Goal: Connect with others: Connect with others

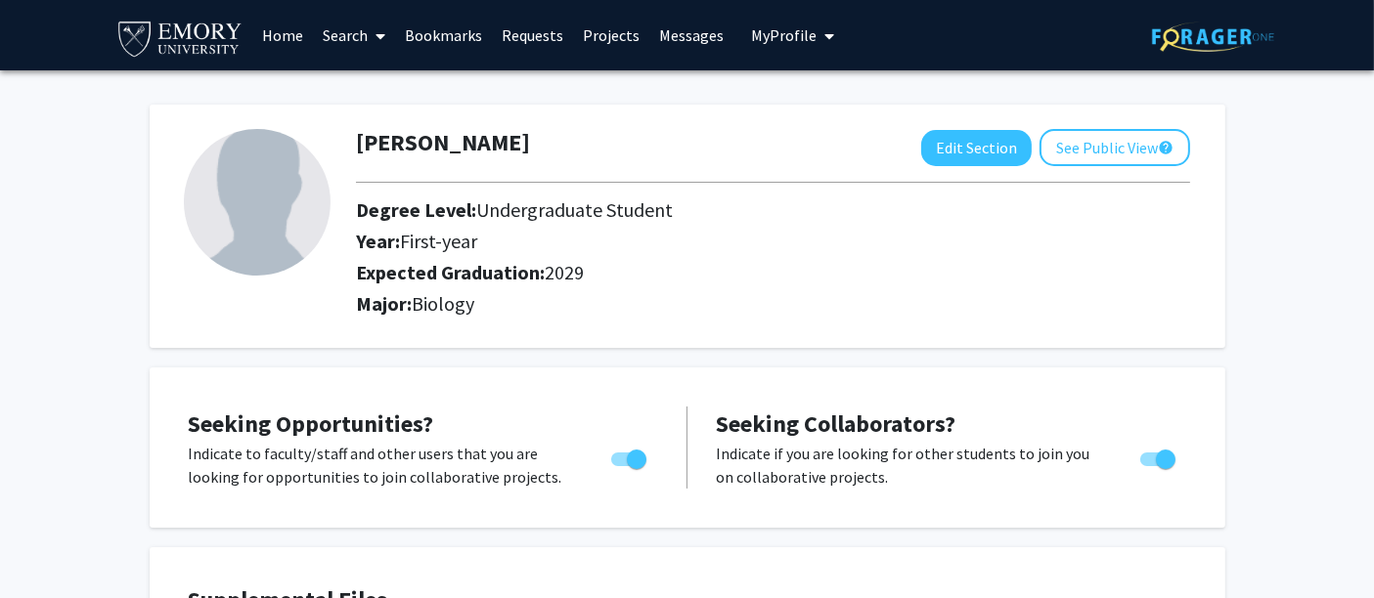
click at [328, 48] on link "Search" at bounding box center [354, 35] width 82 height 68
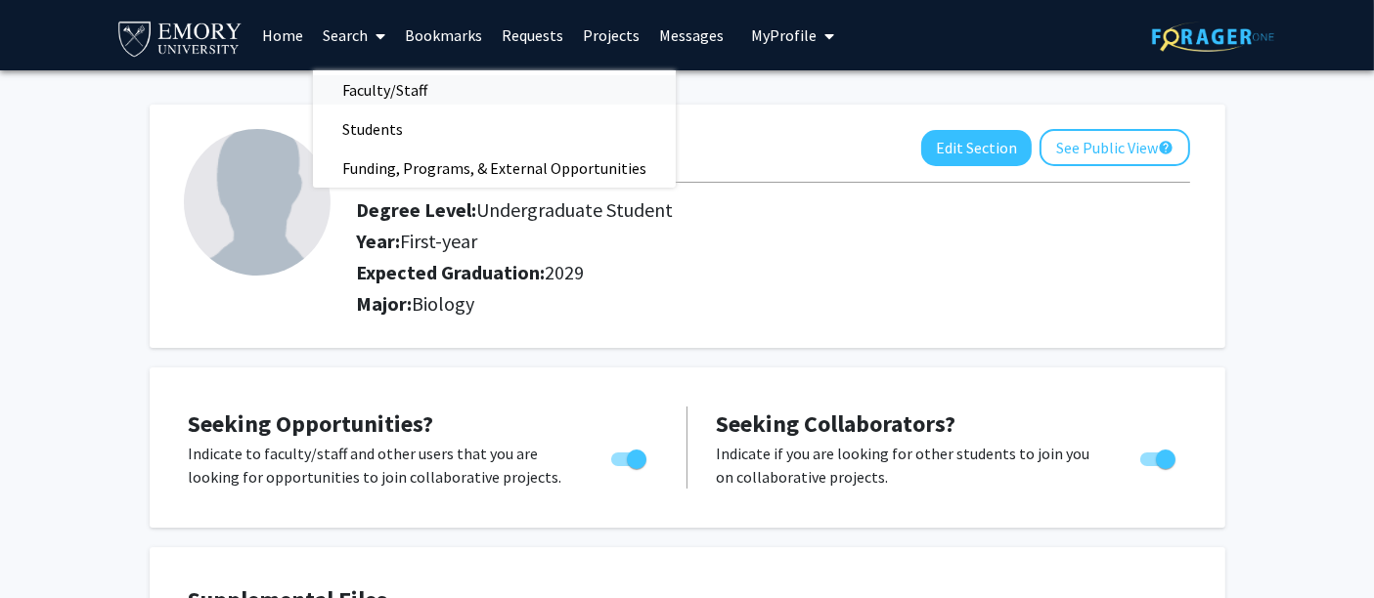
click at [378, 99] on span "Faculty/Staff" at bounding box center [385, 89] width 144 height 39
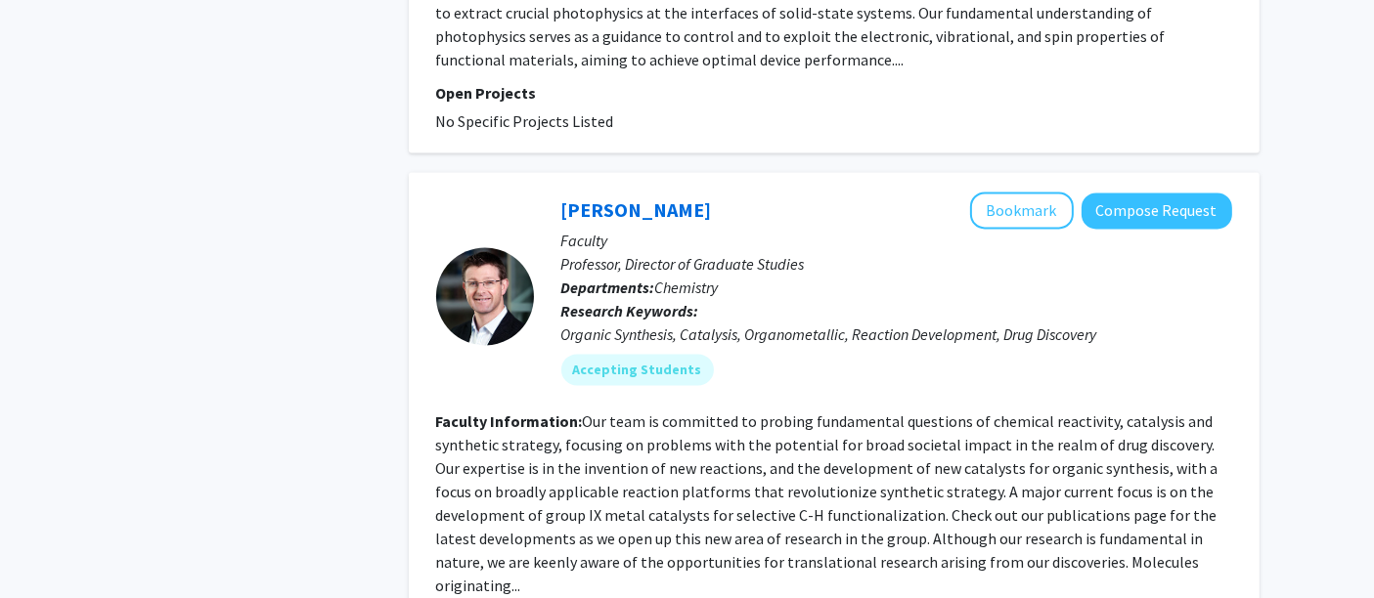
scroll to position [5303, 0]
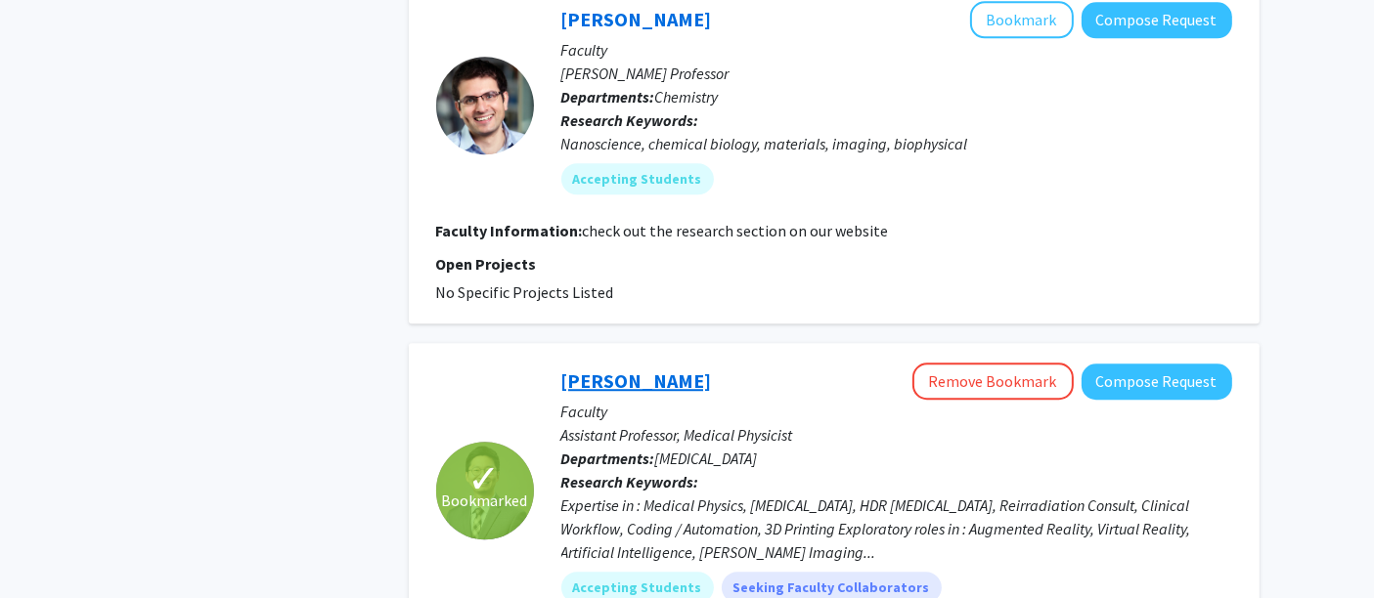
click at [602, 369] on link "[PERSON_NAME]" at bounding box center [636, 381] width 151 height 24
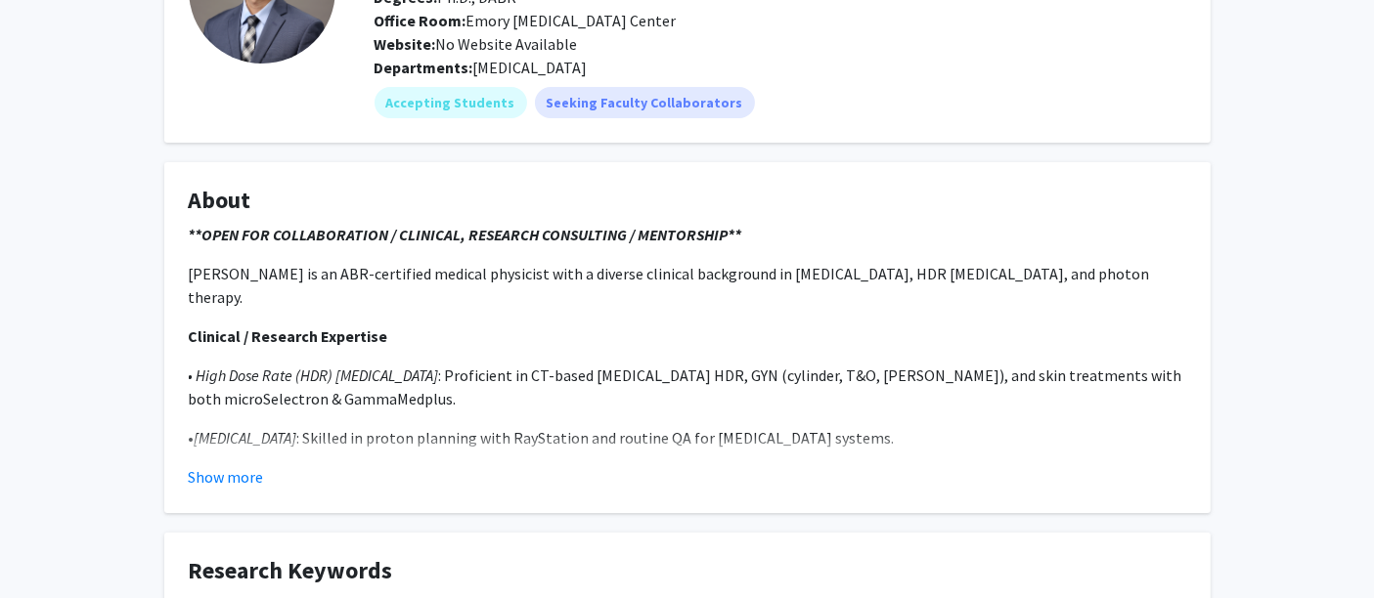
scroll to position [235, 0]
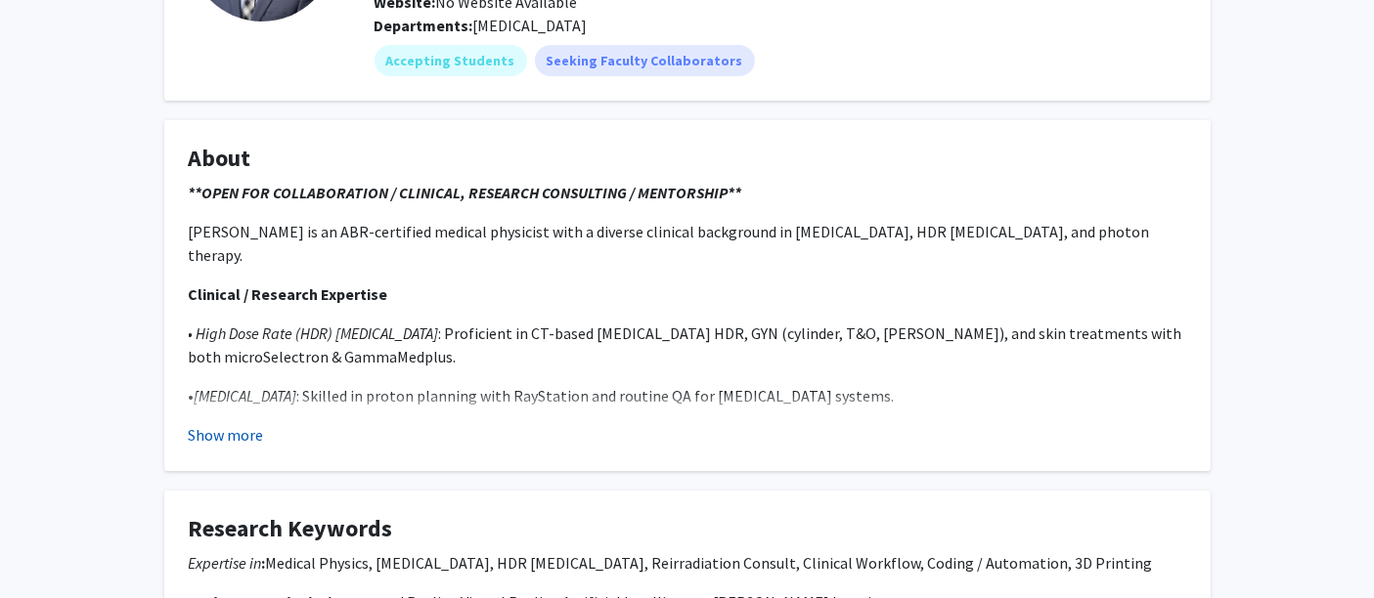
click at [233, 430] on button "Show more" at bounding box center [226, 434] width 75 height 23
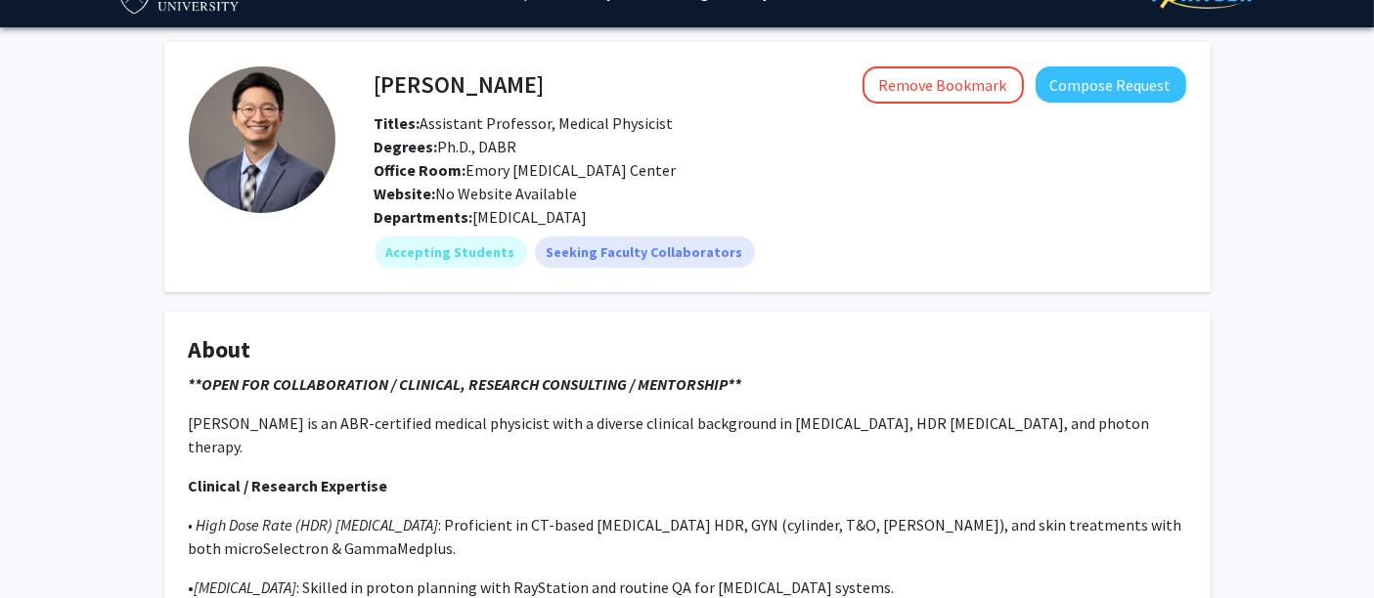
scroll to position [45, 0]
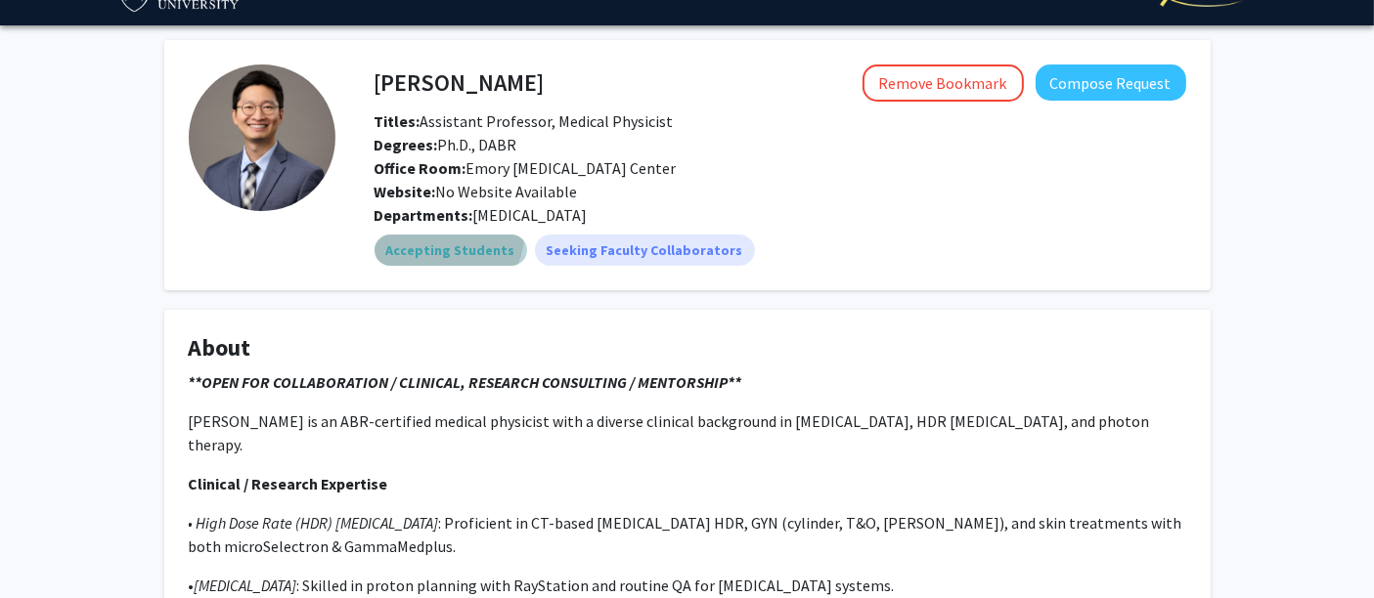
click at [446, 235] on mat-chip "Accepting Students" at bounding box center [451, 250] width 153 height 31
click at [444, 247] on mat-chip "Accepting Students" at bounding box center [451, 250] width 153 height 31
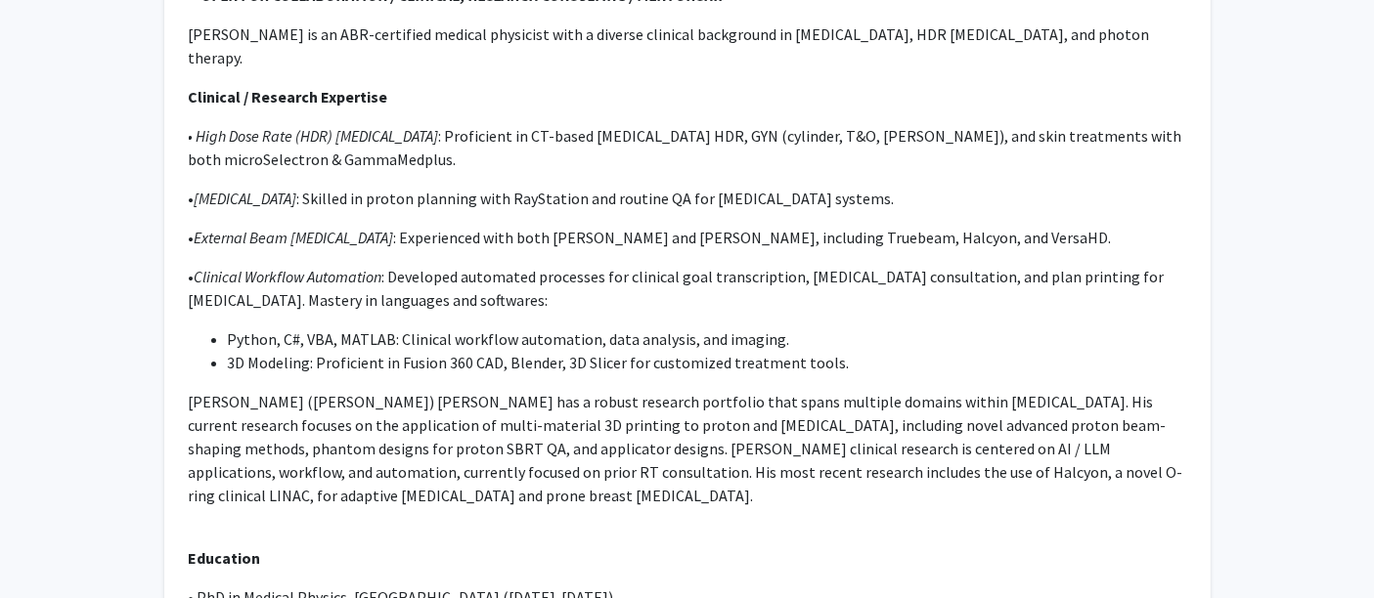
scroll to position [433, 0]
click at [758, 225] on p "• External Beam [MEDICAL_DATA] : Experienced with both [PERSON_NAME] and [PERSO…" at bounding box center [687, 236] width 997 height 23
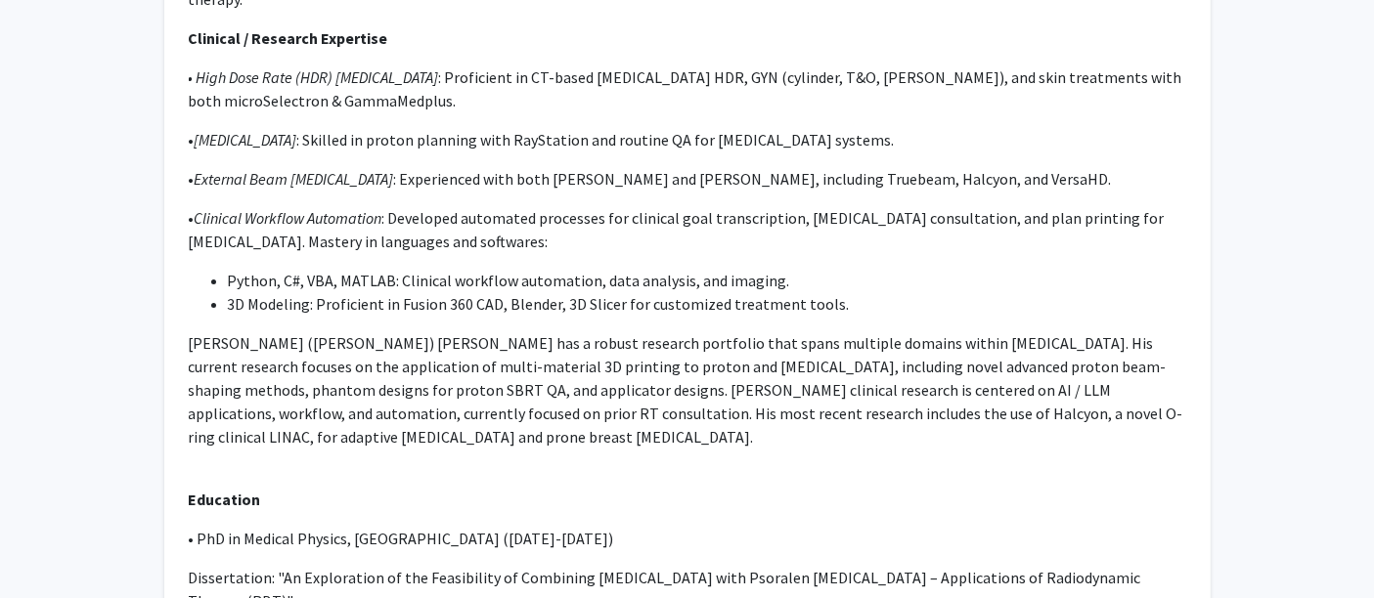
scroll to position [497, 0]
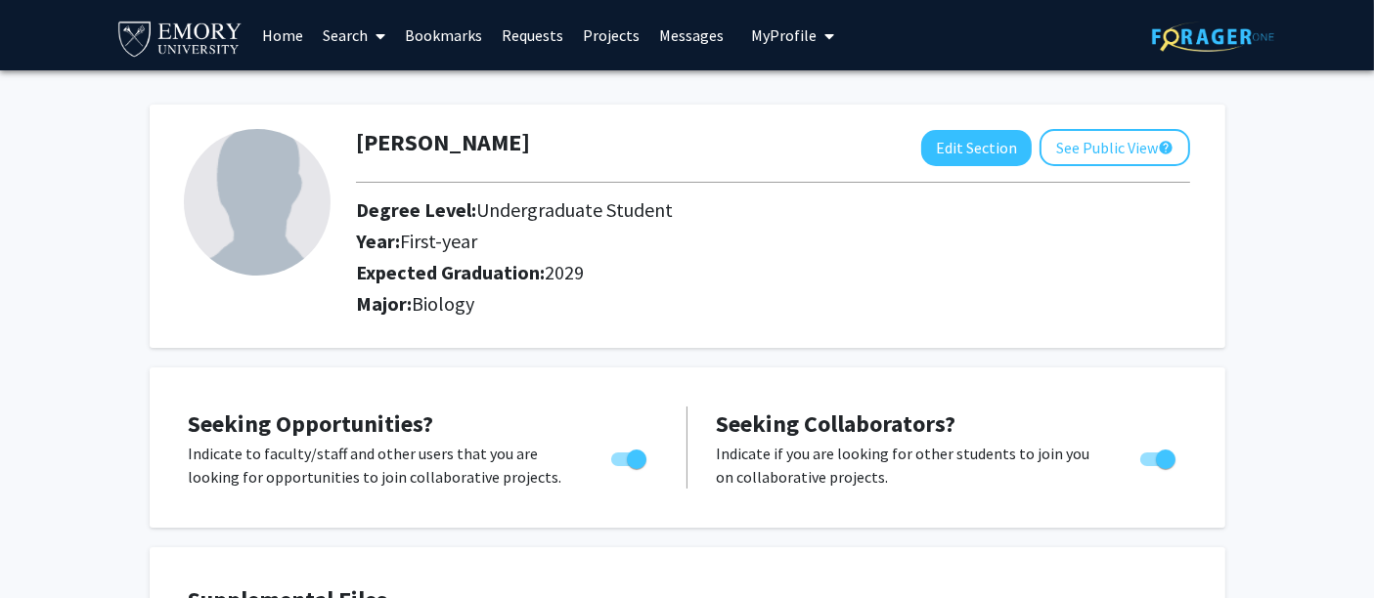
click at [356, 12] on link "Search" at bounding box center [354, 35] width 82 height 68
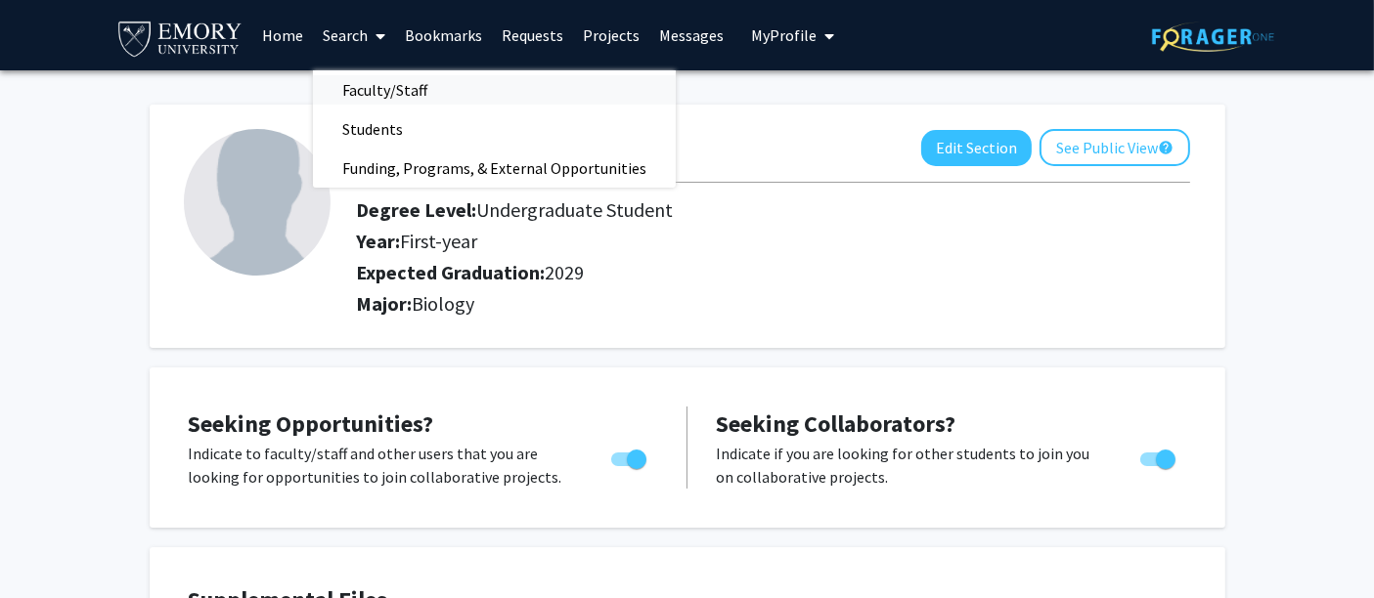
click at [376, 96] on span "Faculty/Staff" at bounding box center [385, 89] width 144 height 39
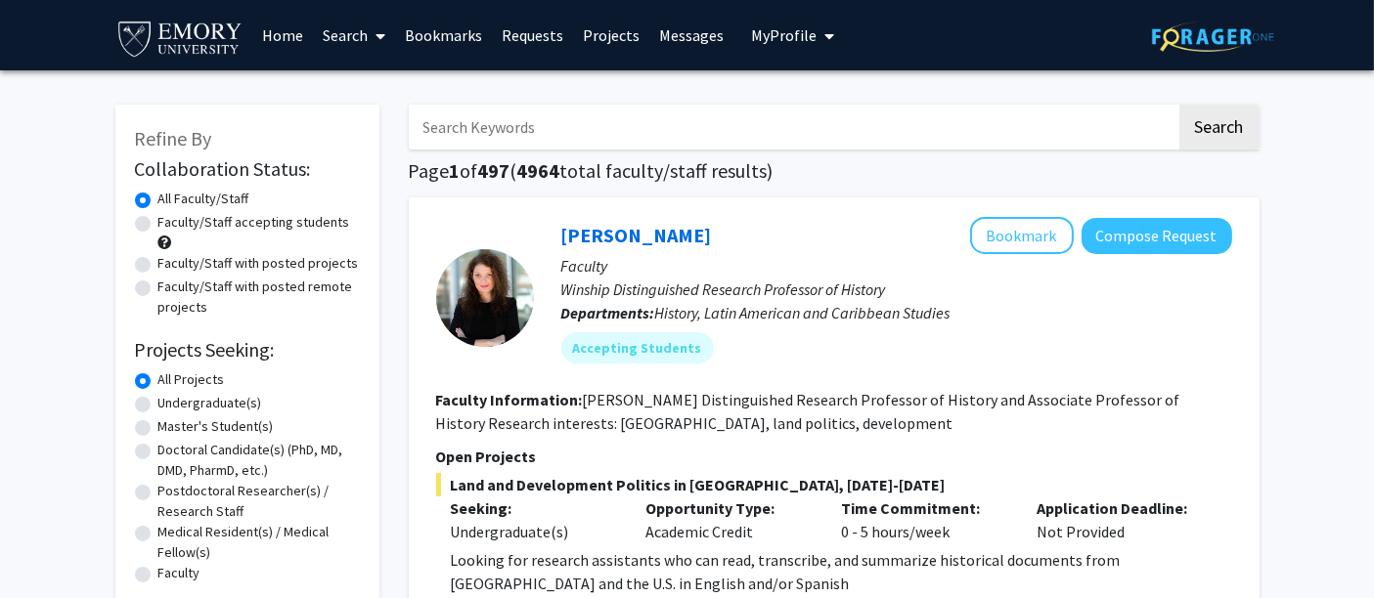
click at [639, 129] on input "Search Keywords" at bounding box center [793, 127] width 768 height 45
click at [249, 227] on label "Faculty/Staff accepting students" at bounding box center [254, 222] width 192 height 21
click at [171, 225] on input "Faculty/Staff accepting students" at bounding box center [164, 218] width 13 height 13
radio input "true"
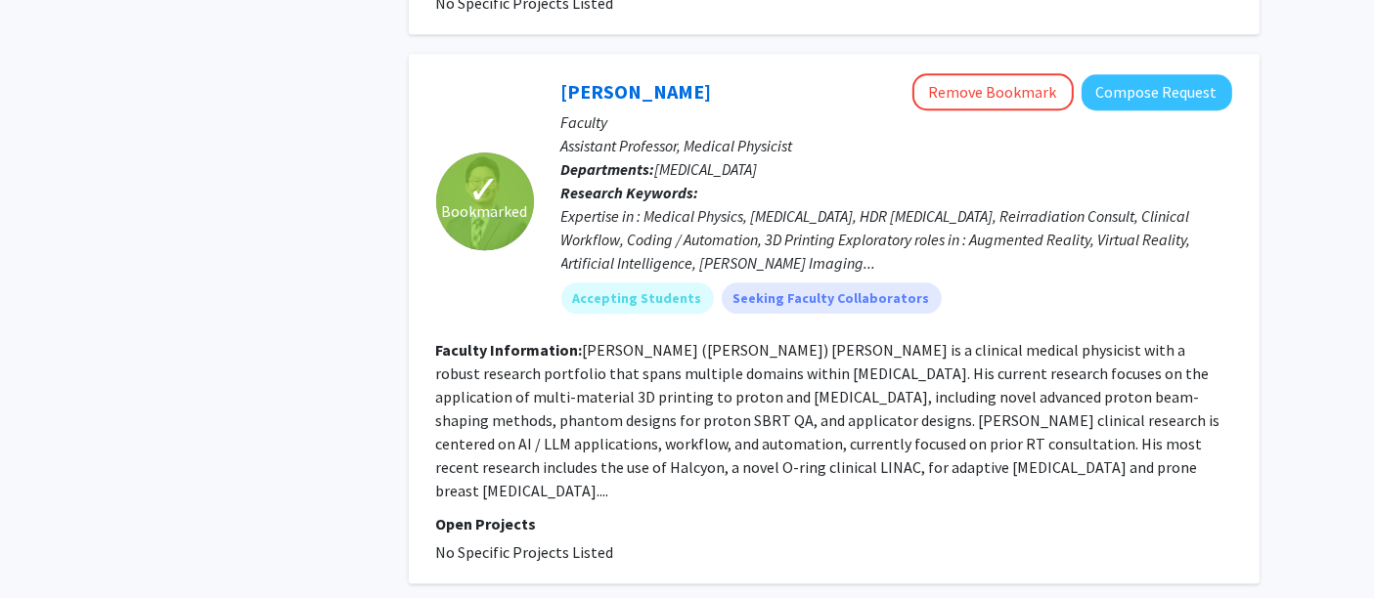
scroll to position [5590, 0]
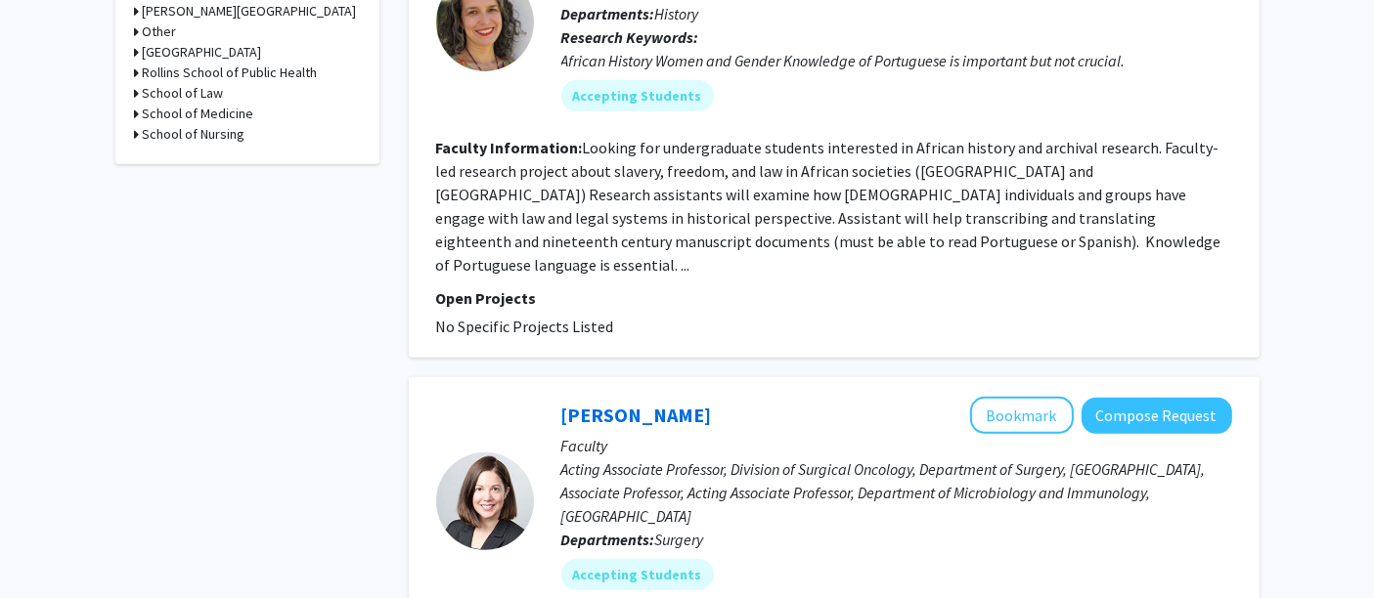
scroll to position [877, 0]
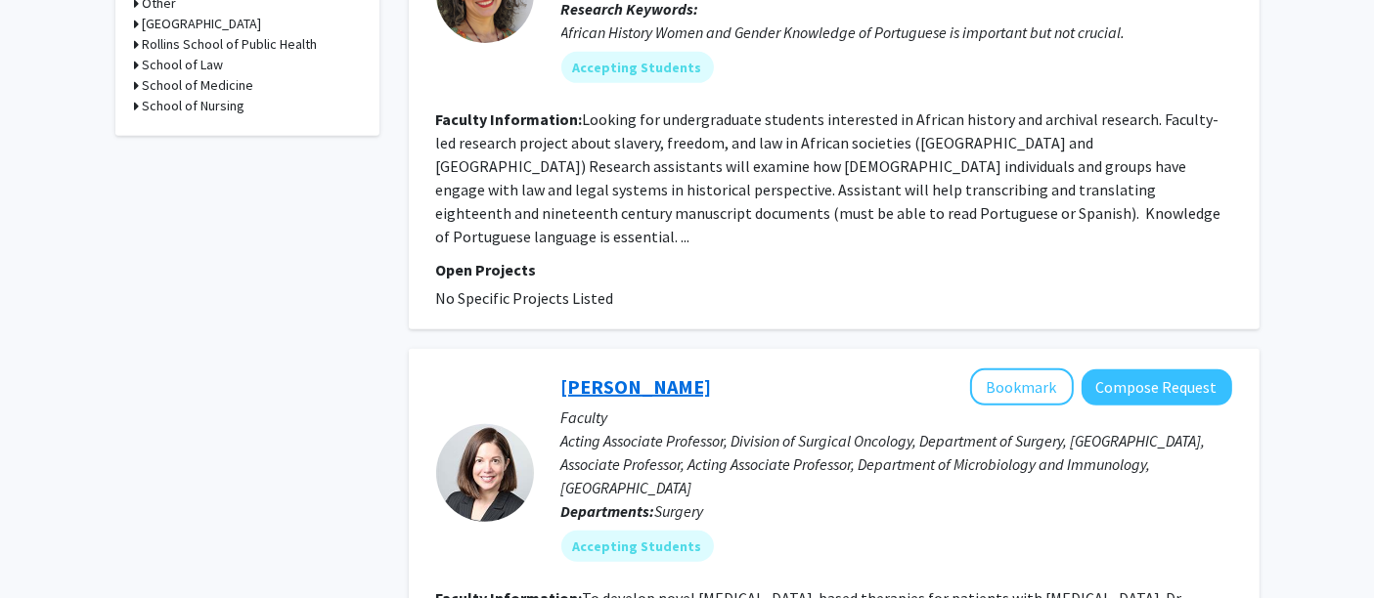
click at [656, 375] on link "Chrystal Paulos" at bounding box center [636, 387] width 151 height 24
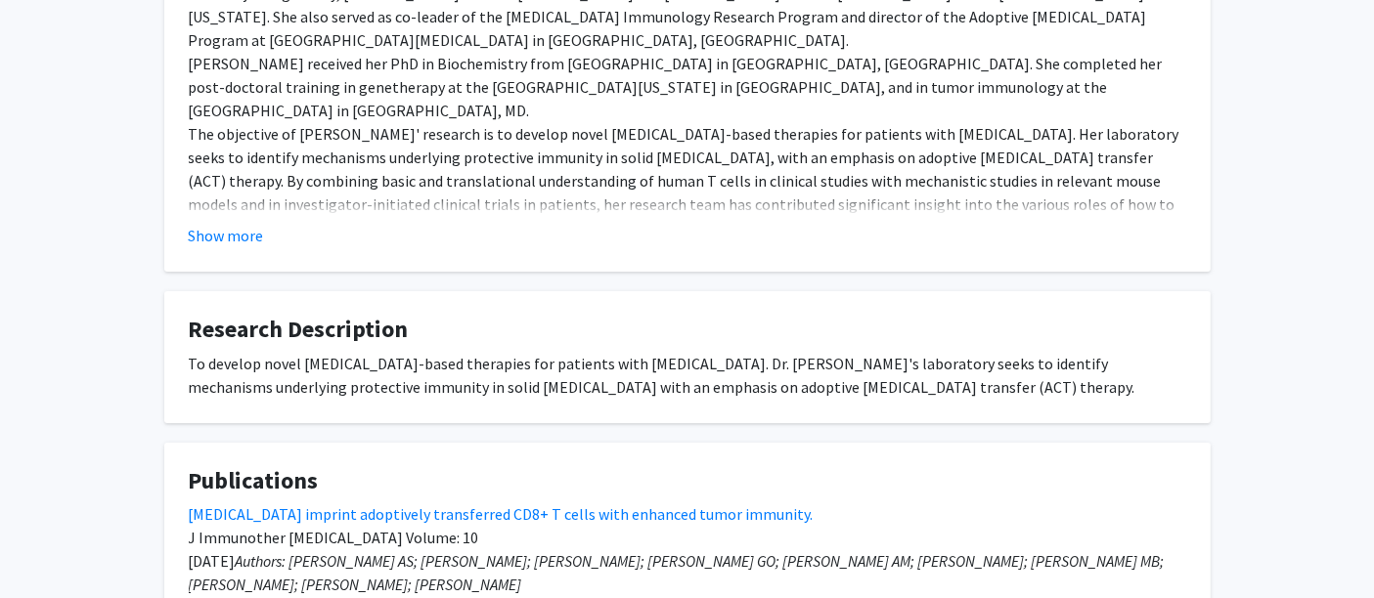
scroll to position [445, 0]
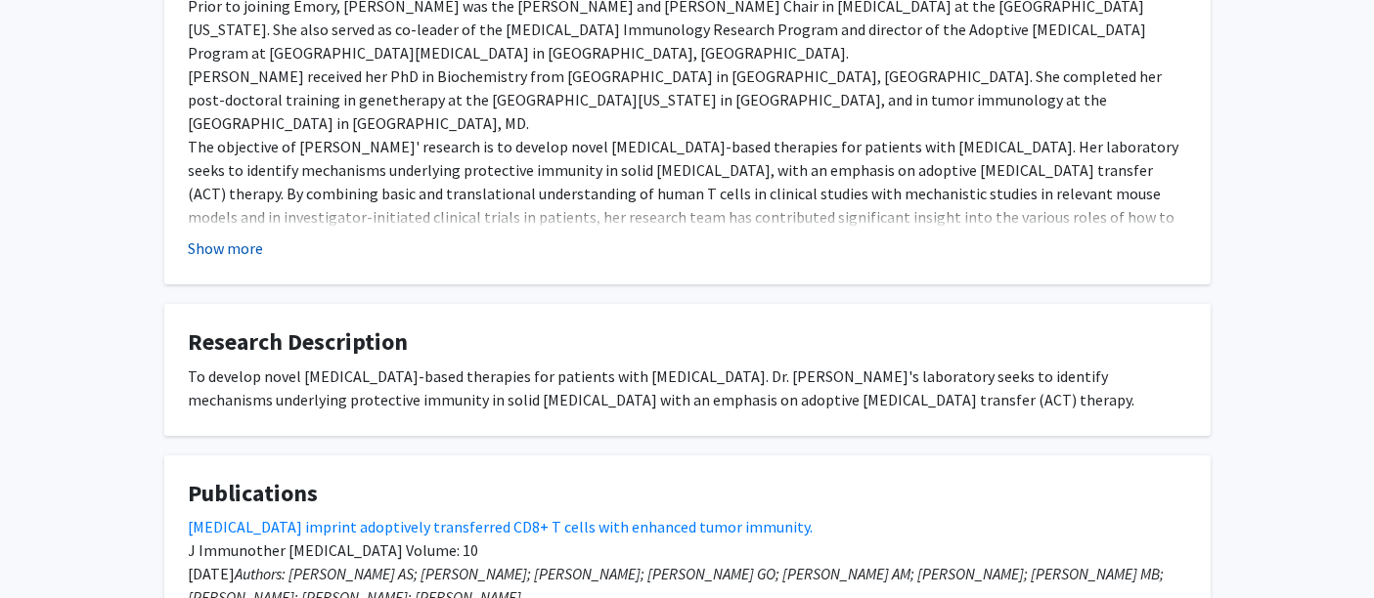
click at [220, 260] on button "Show more" at bounding box center [226, 248] width 75 height 23
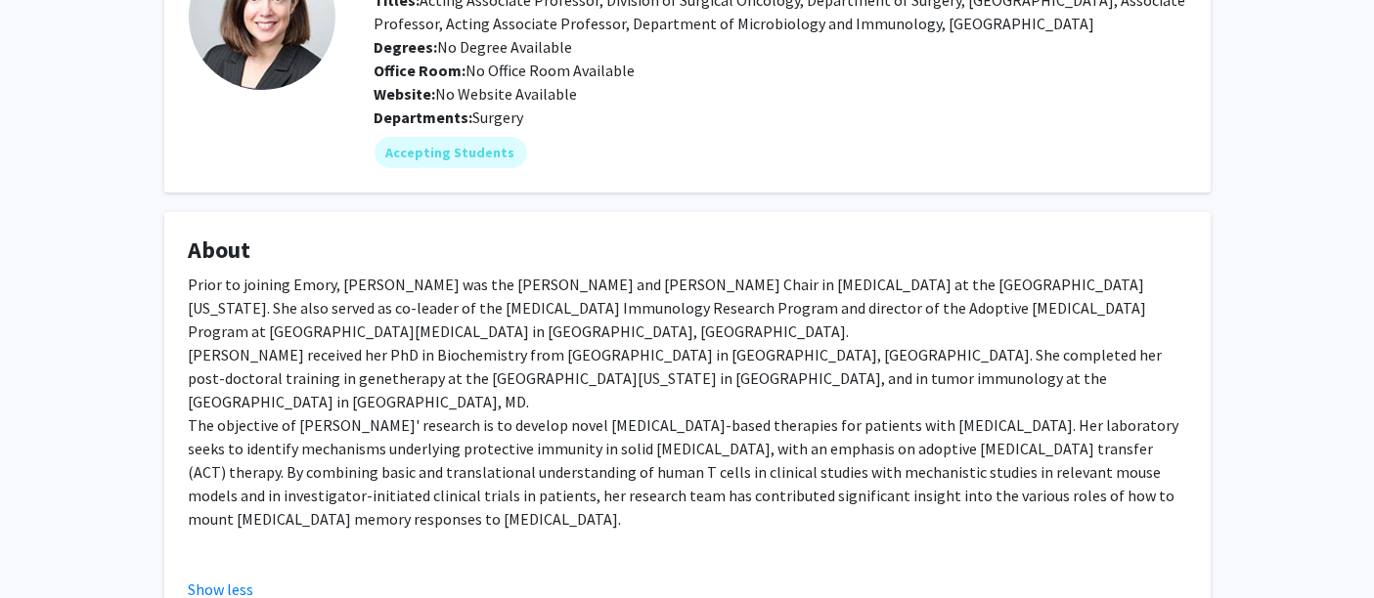
scroll to position [164, 0]
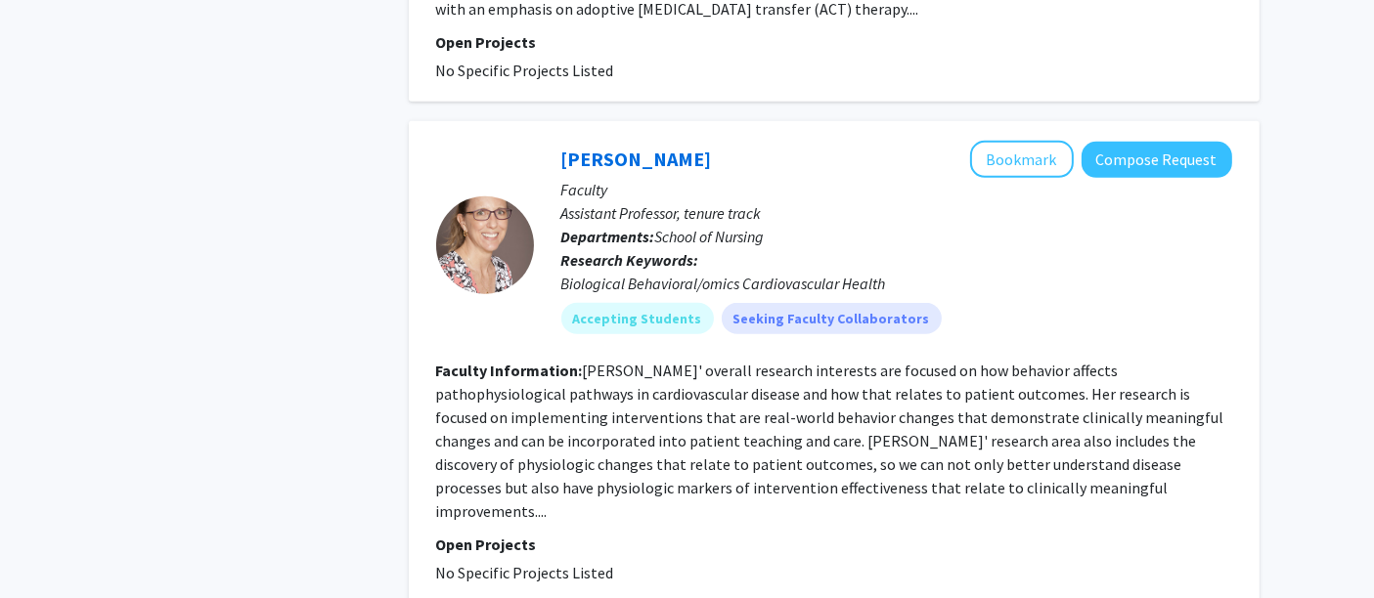
scroll to position [103, 0]
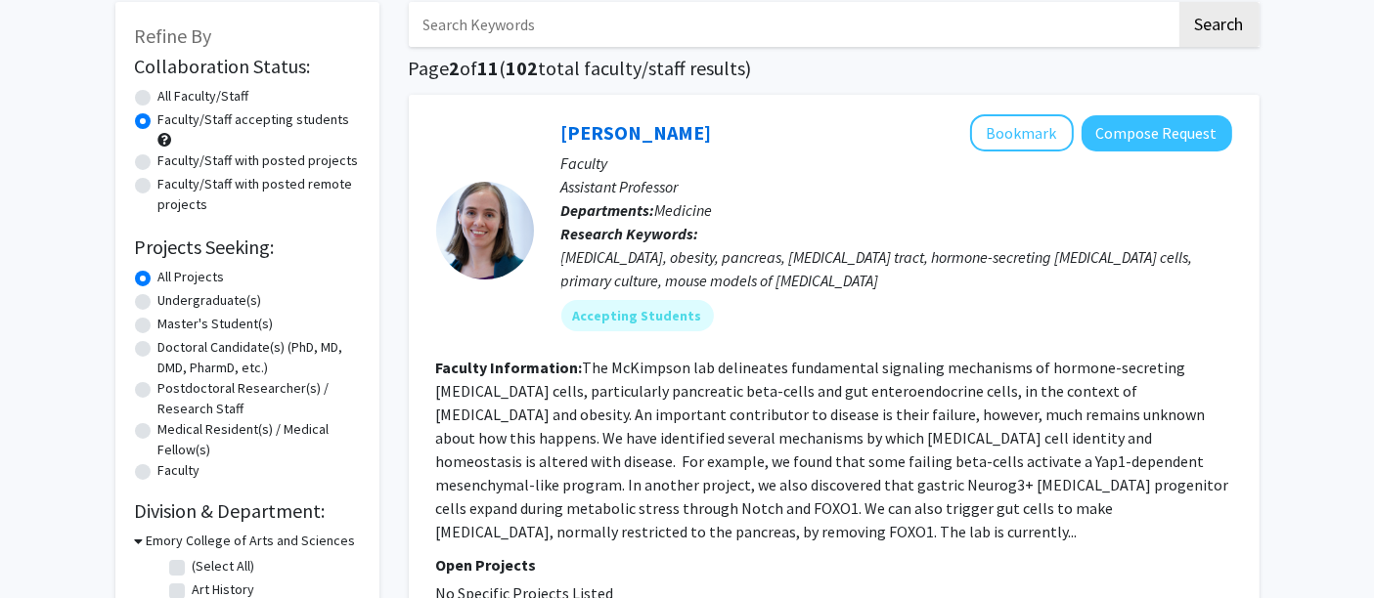
click at [232, 302] on label "Undergraduate(s)" at bounding box center [210, 300] width 104 height 21
click at [171, 302] on input "Undergraduate(s)" at bounding box center [164, 296] width 13 height 13
radio input "true"
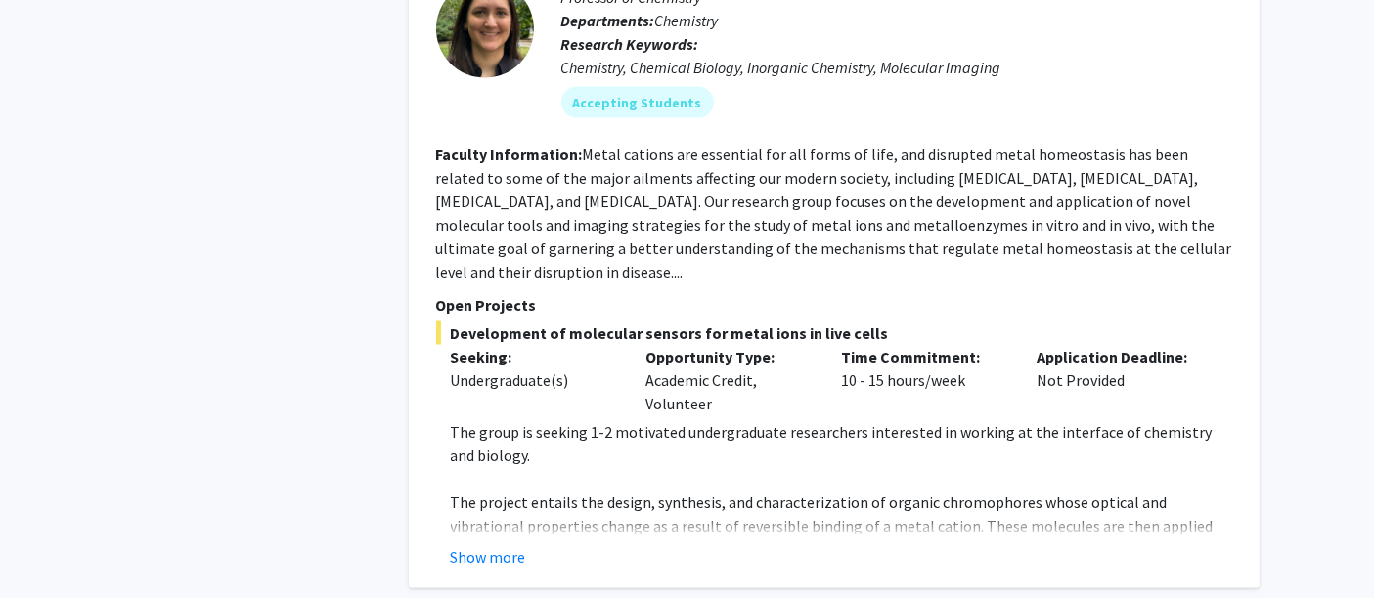
scroll to position [3227, 0]
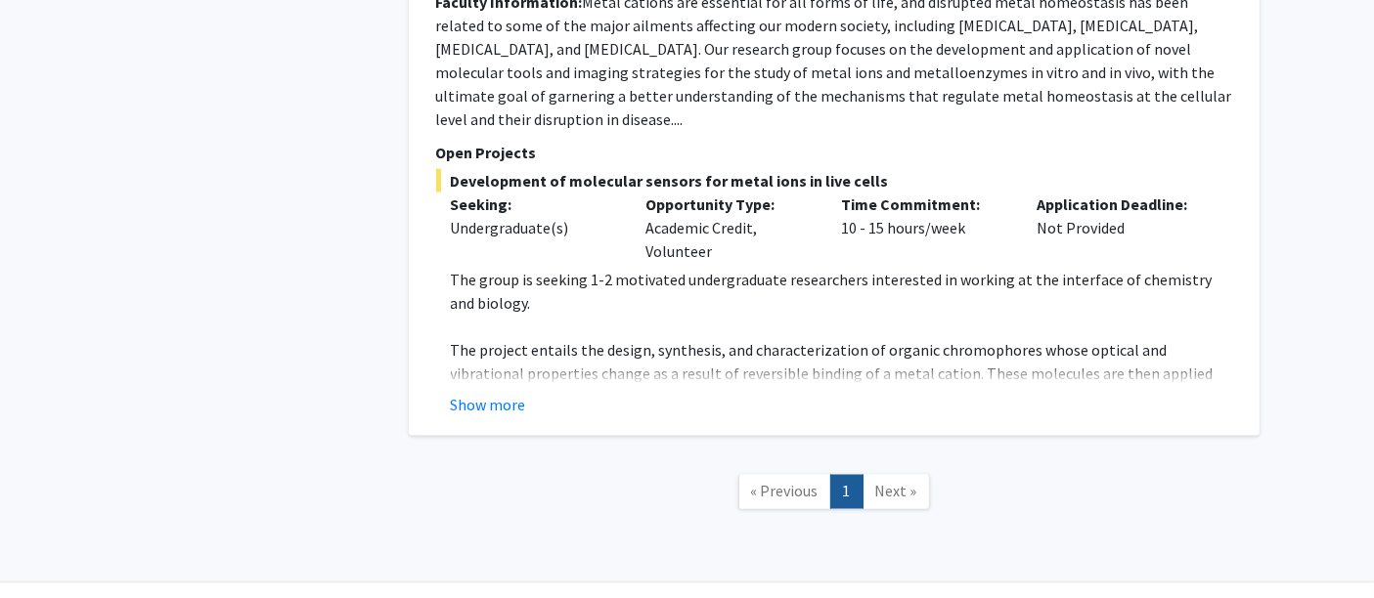
click at [890, 482] on span "Next »" at bounding box center [896, 492] width 42 height 20
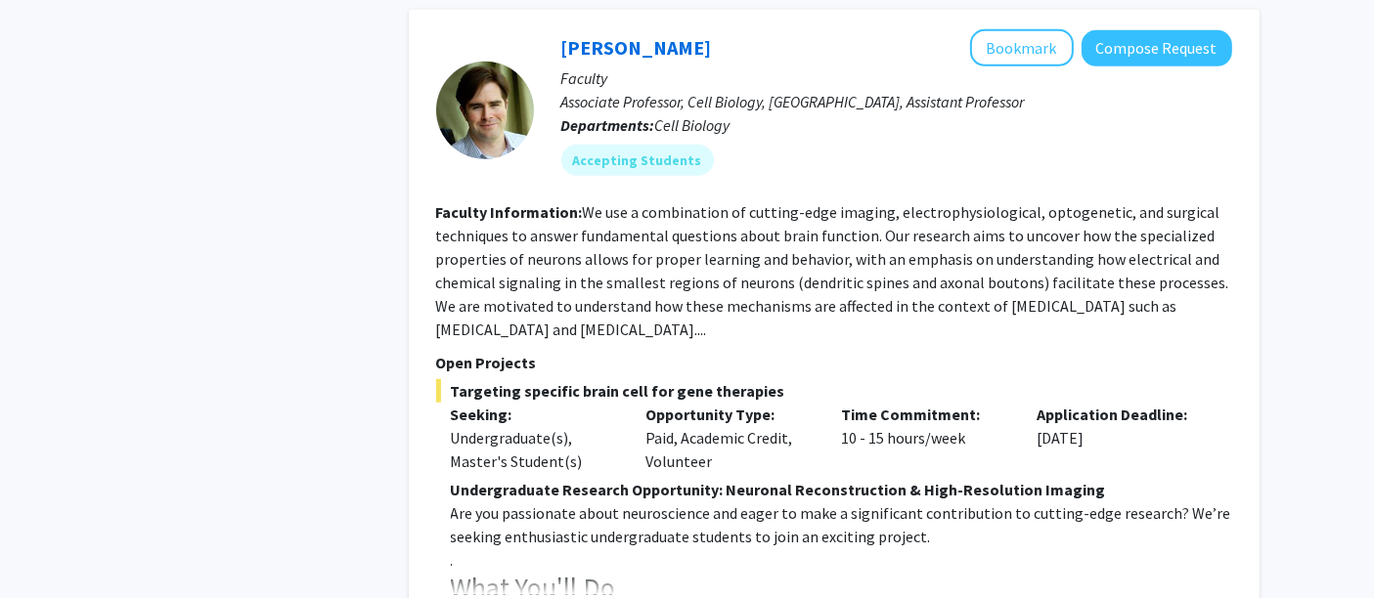
scroll to position [1349, 0]
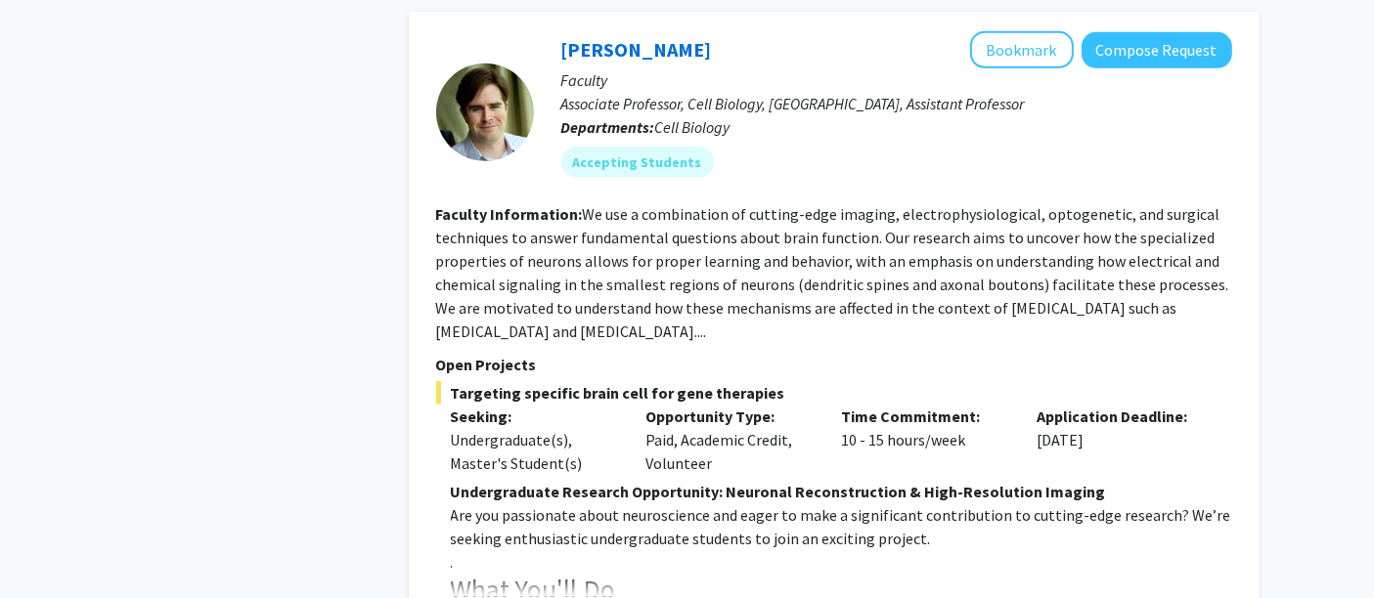
click at [985, 289] on fg-read-more "We use a combination of cutting-edge imaging, electrophysiological, optogenetic…" at bounding box center [832, 272] width 793 height 137
click at [608, 37] on link "[PERSON_NAME]" at bounding box center [636, 49] width 151 height 24
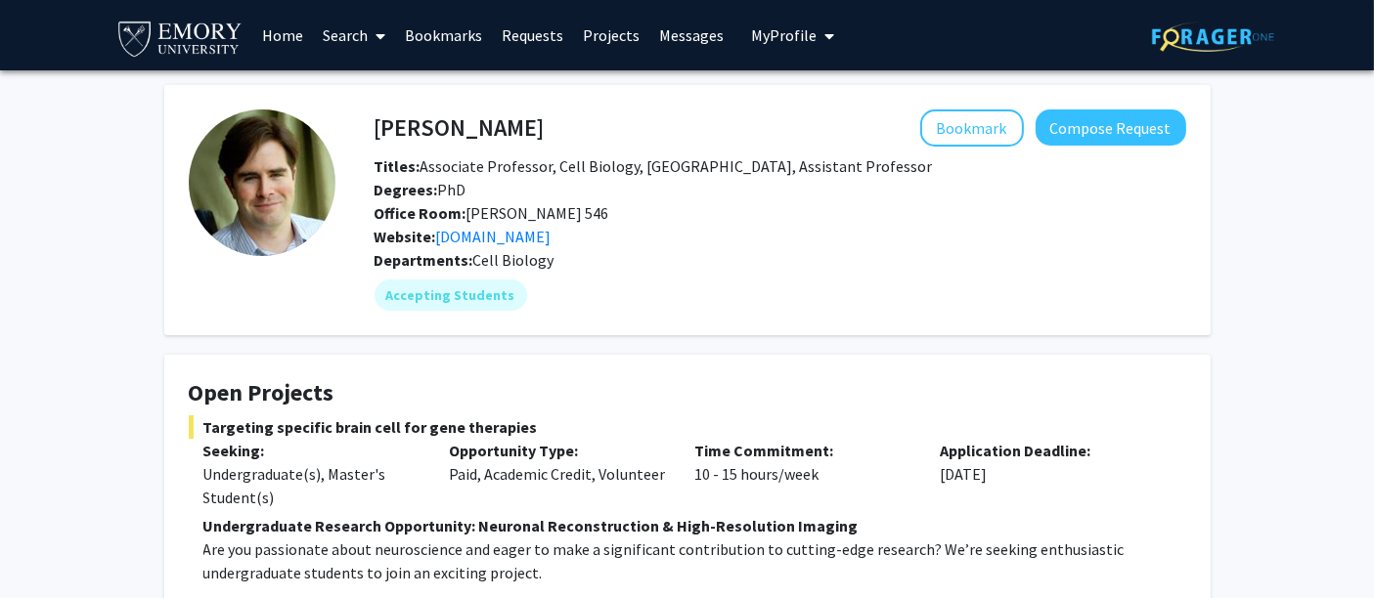
click at [470, 207] on span "Office Room: Whitehead 546" at bounding box center [492, 213] width 235 height 20
copy span "Whitehead"
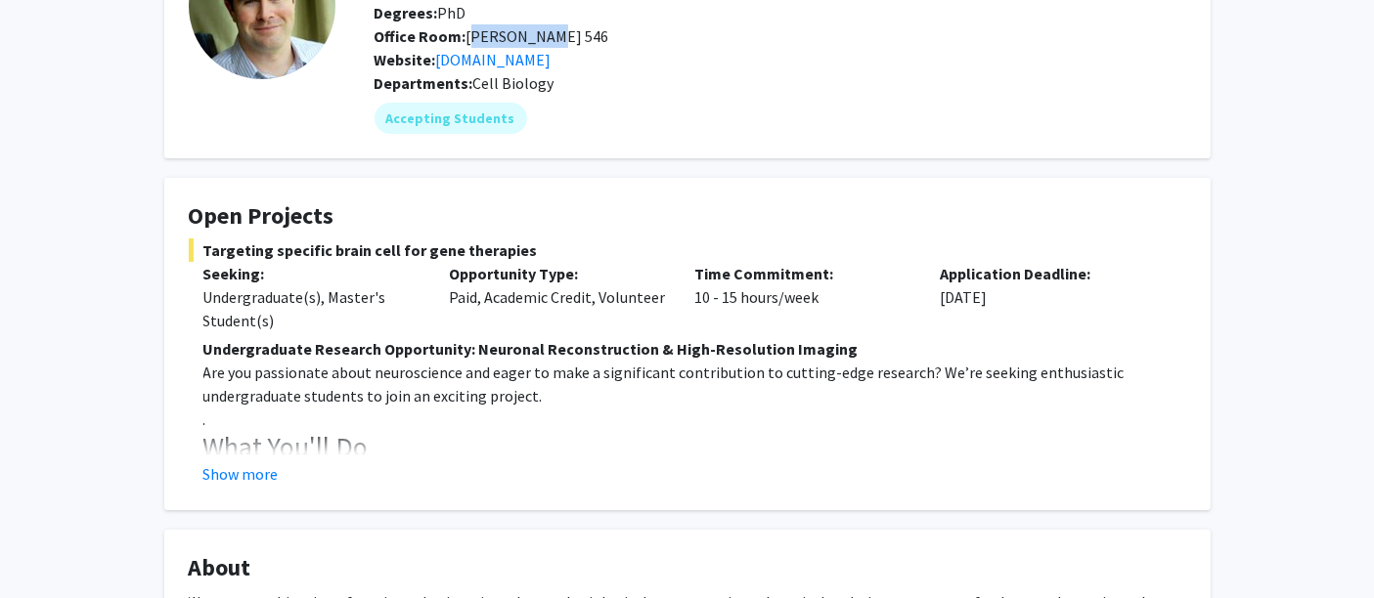
scroll to position [178, 0]
click at [245, 476] on button "Show more" at bounding box center [240, 473] width 75 height 23
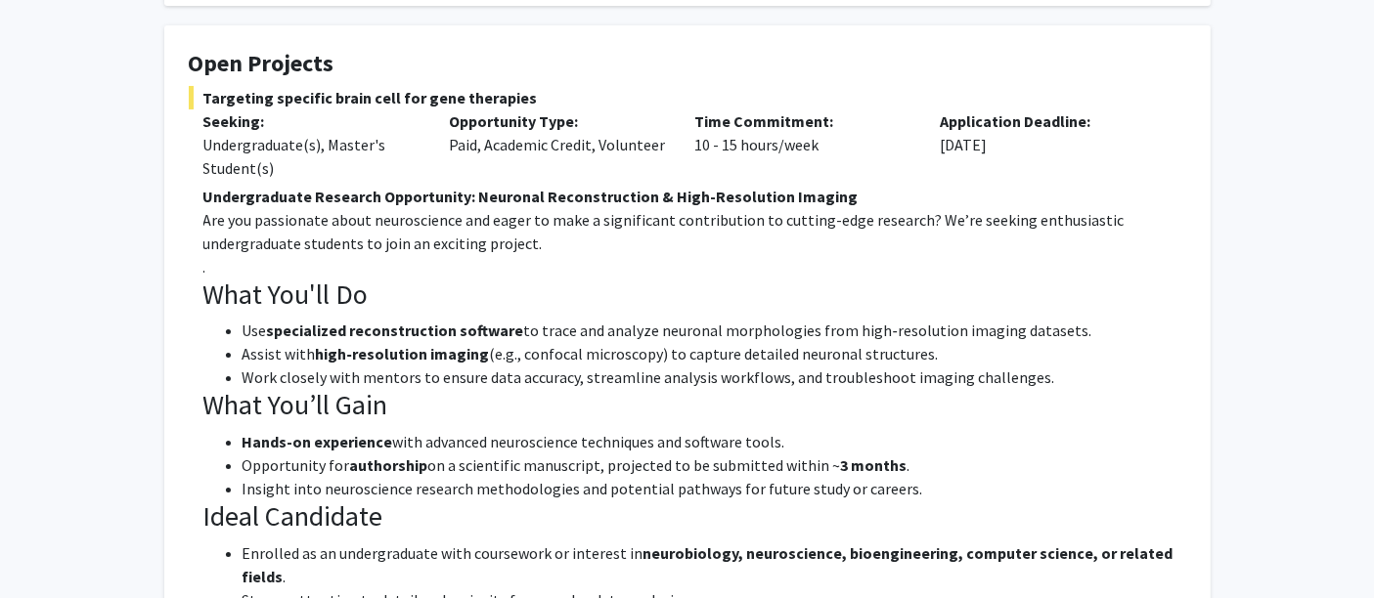
scroll to position [0, 0]
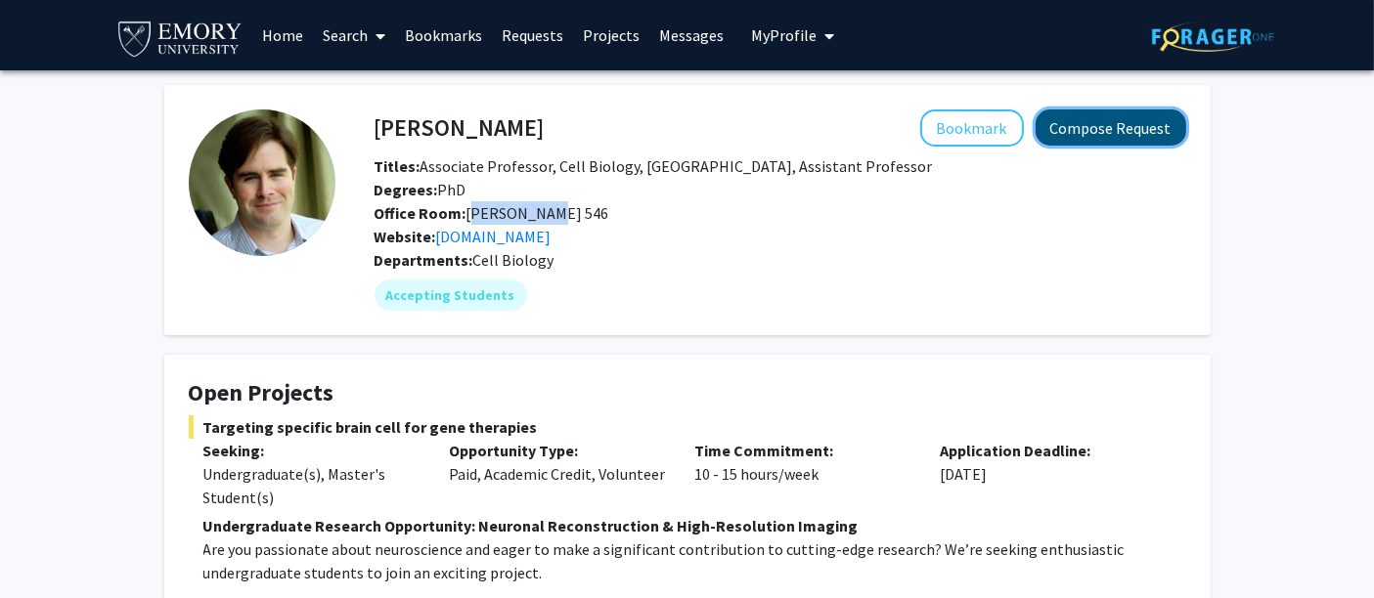
click at [1100, 139] on button "Compose Request" at bounding box center [1111, 128] width 151 height 36
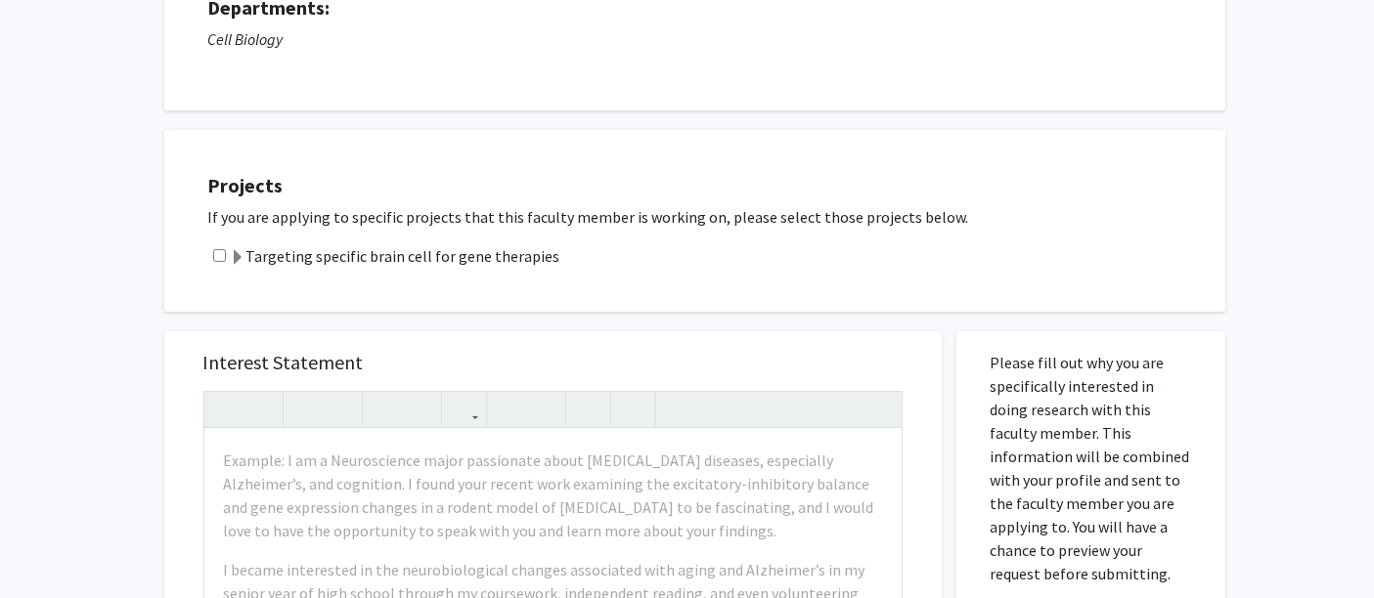
scroll to position [209, 0]
click at [499, 252] on label "Targeting specific brain cell for gene therapies" at bounding box center [396, 256] width 330 height 23
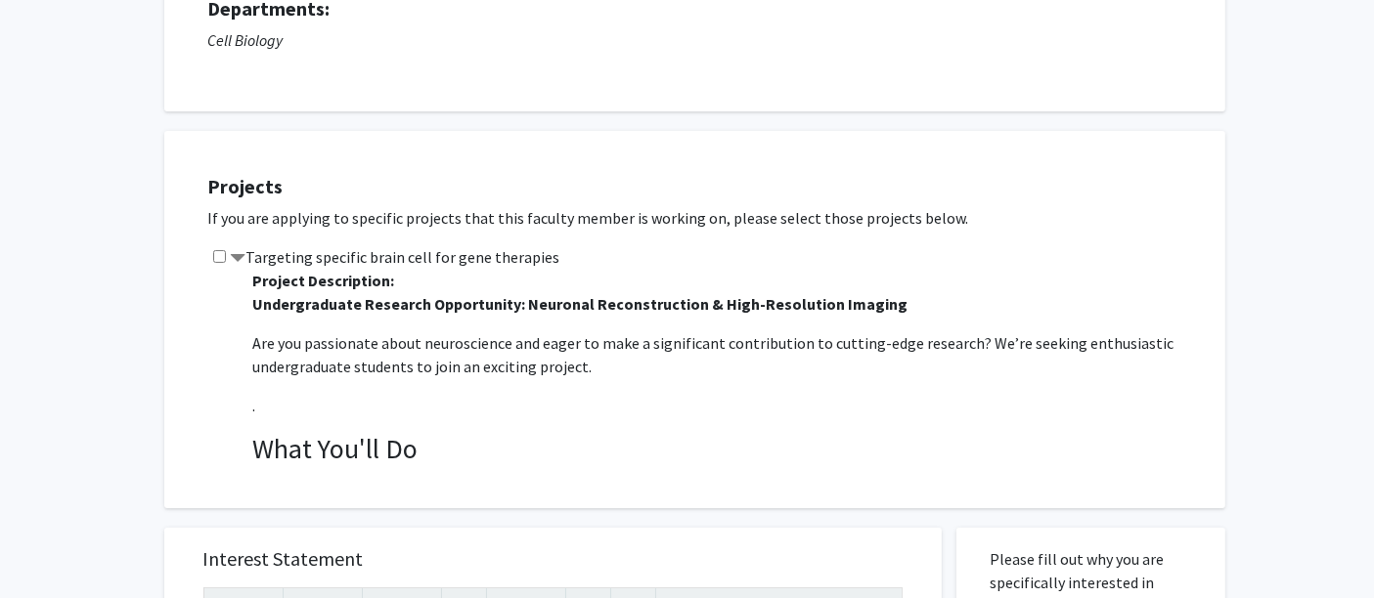
click at [213, 255] on input "checkbox" at bounding box center [219, 256] width 13 height 13
checkbox input "true"
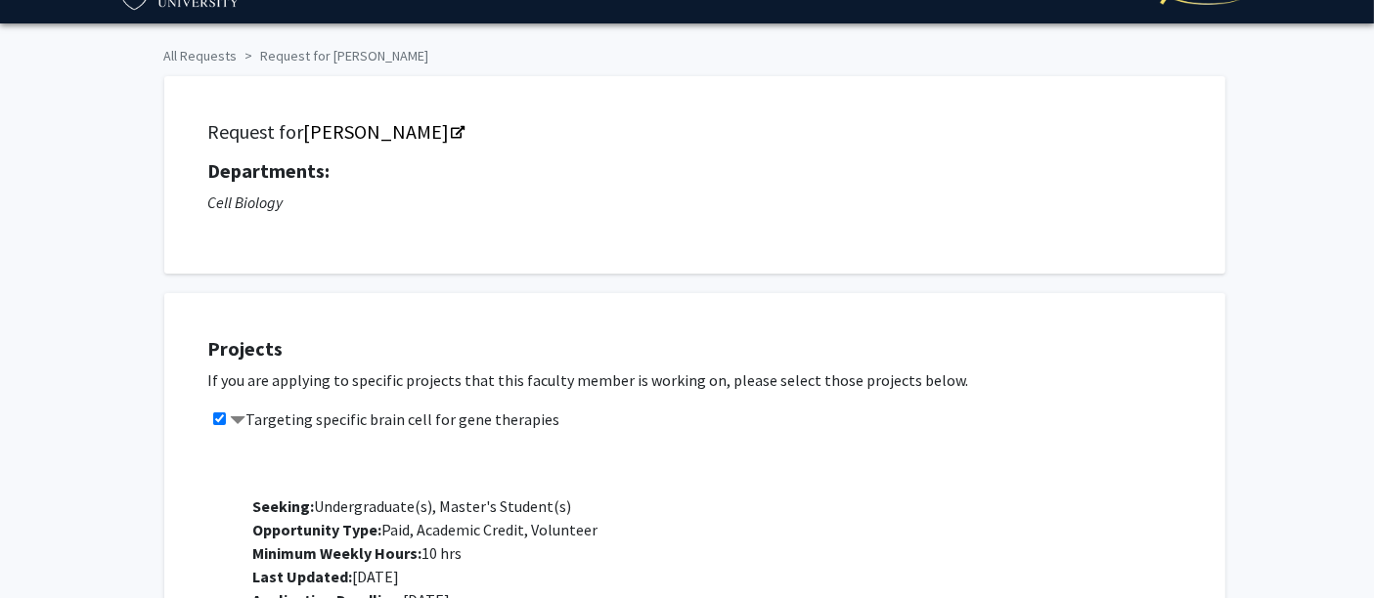
scroll to position [49, 0]
